Goal: Information Seeking & Learning: Learn about a topic

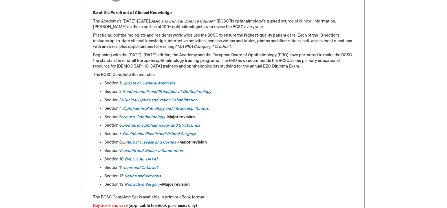
scroll to position [282, 0]
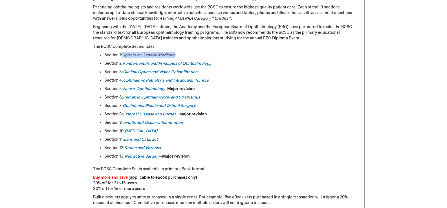
drag, startPoint x: 187, startPoint y: 54, endPoint x: 123, endPoint y: 55, distance: 63.1
click at [123, 55] on li "Section 1: Update on General Medicine" at bounding box center [229, 55] width 250 height 6
click at [148, 62] on img at bounding box center [146, 63] width 7 height 7
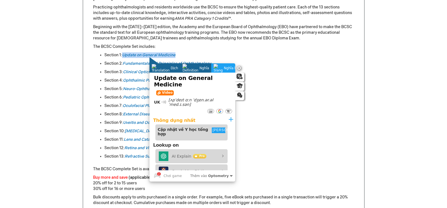
click at [187, 67] on img at bounding box center [190, 68] width 16 height 8
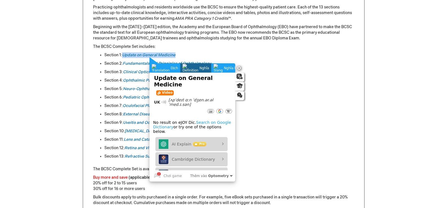
scroll to position [254, 0]
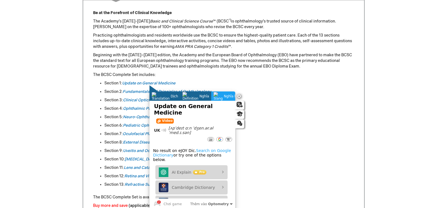
click at [171, 98] on div "Dịch Dịch" at bounding box center [164, 96] width 31 height 9
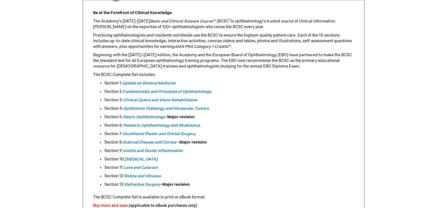
click at [278, 103] on li "Section 3: Clinical Optics and [MEDICAL_DATA]" at bounding box center [229, 101] width 250 height 6
drag, startPoint x: 220, startPoint y: 91, endPoint x: 123, endPoint y: 93, distance: 96.4
click at [123, 93] on li "Section 2: Fundamentals and Principles of Ophthalmology" at bounding box center [229, 92] width 250 height 6
click at [165, 101] on img at bounding box center [164, 100] width 7 height 7
click at [290, 120] on li "Section 5: Neuro-Ophthalmology – Major revision" at bounding box center [229, 117] width 250 height 6
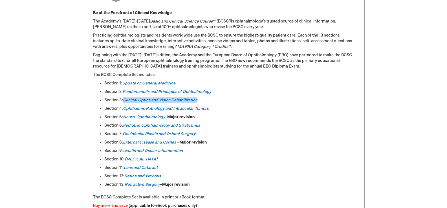
drag, startPoint x: 203, startPoint y: 101, endPoint x: 123, endPoint y: 99, distance: 80.1
click at [123, 99] on li "Section 3: Clinical Optics and [MEDICAL_DATA]" at bounding box center [229, 101] width 250 height 6
click at [155, 108] on img at bounding box center [157, 108] width 7 height 7
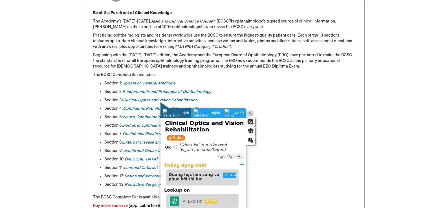
click at [284, 146] on ul "Section 1: Update on General Medicine Section 2: Fundamentals and Principles of…" at bounding box center [223, 134] width 261 height 107
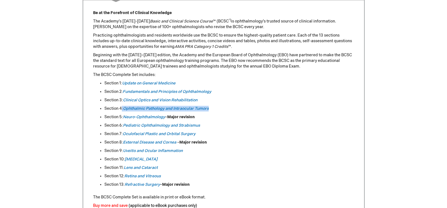
drag, startPoint x: 218, startPoint y: 111, endPoint x: 122, endPoint y: 108, distance: 95.9
click at [122, 108] on li "Section 4: Ophthalmic Pathology and Intraocular [MEDICAL_DATA]" at bounding box center [229, 109] width 250 height 6
click at [162, 116] on img at bounding box center [162, 117] width 7 height 7
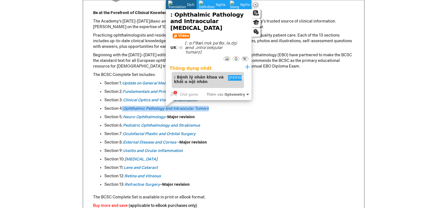
scroll to position [56, 0]
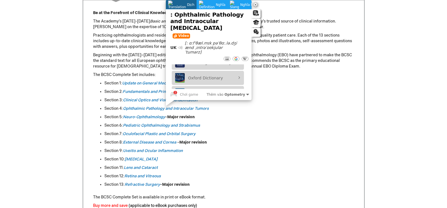
click at [269, 136] on li "Section 7: Oculofacial Plastic and Orbital Surgery" at bounding box center [229, 134] width 250 height 6
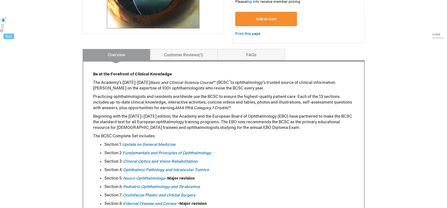
scroll to position [277, 0]
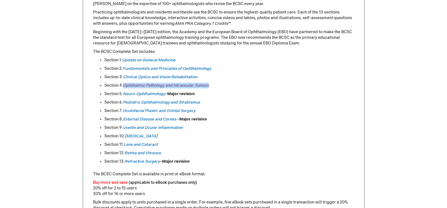
drag, startPoint x: 218, startPoint y: 86, endPoint x: 124, endPoint y: 87, distance: 94.7
click at [124, 87] on li "Section 4: Ophthalmic Pathology and Intraocular [MEDICAL_DATA]" at bounding box center [229, 86] width 250 height 6
click at [166, 97] on img at bounding box center [163, 94] width 7 height 7
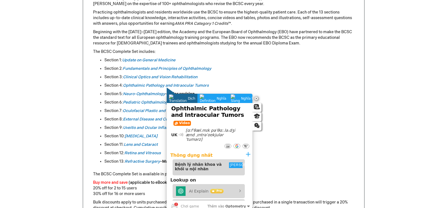
click at [292, 118] on li "Section 8: External Disease and [MEDICAL_DATA] – Major revision" at bounding box center [229, 120] width 250 height 6
